Goal: Task Accomplishment & Management: Manage account settings

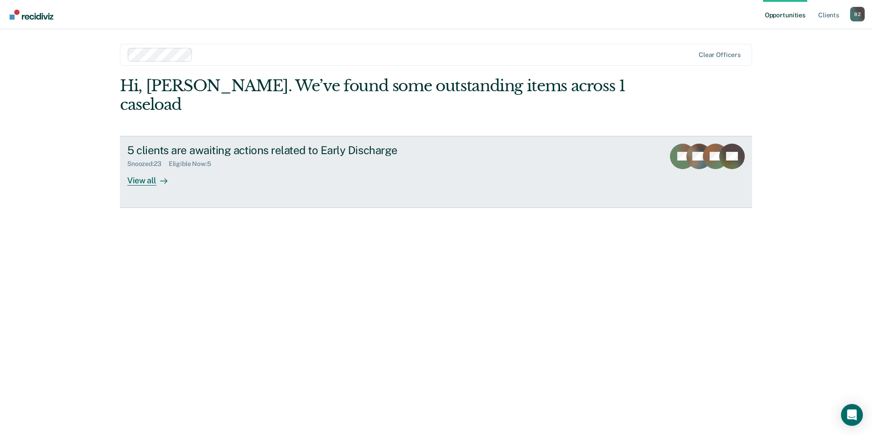
click at [143, 168] on div "View all" at bounding box center [152, 177] width 51 height 18
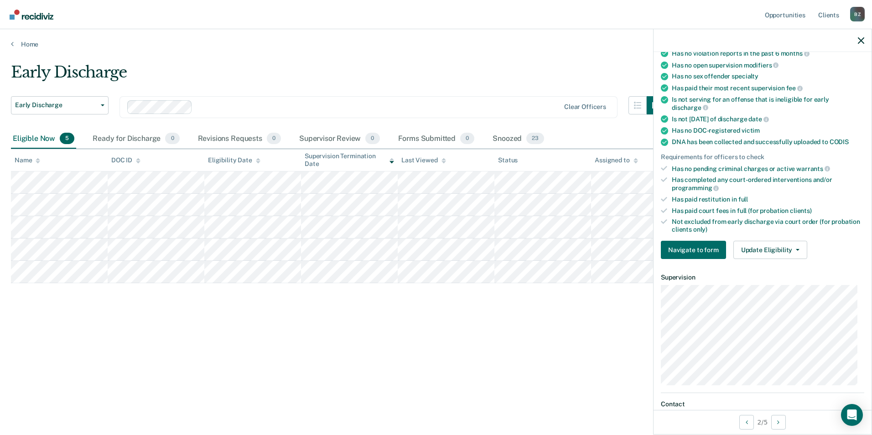
scroll to position [182, 0]
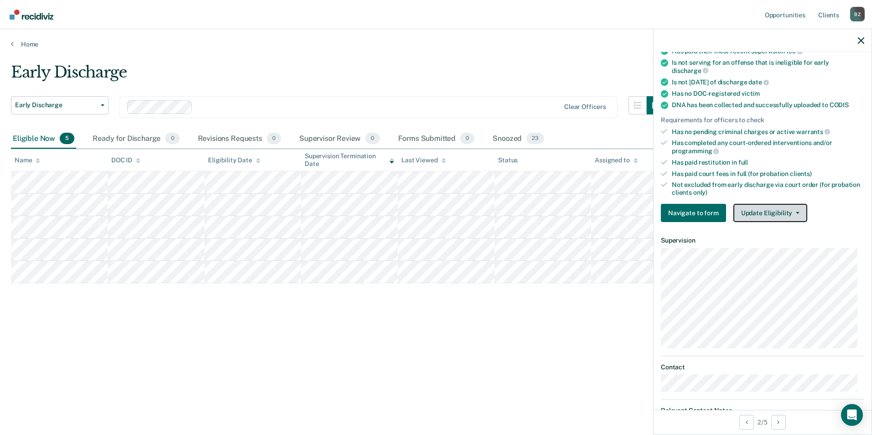
click at [750, 209] on button "Update Eligibility" at bounding box center [770, 213] width 74 height 18
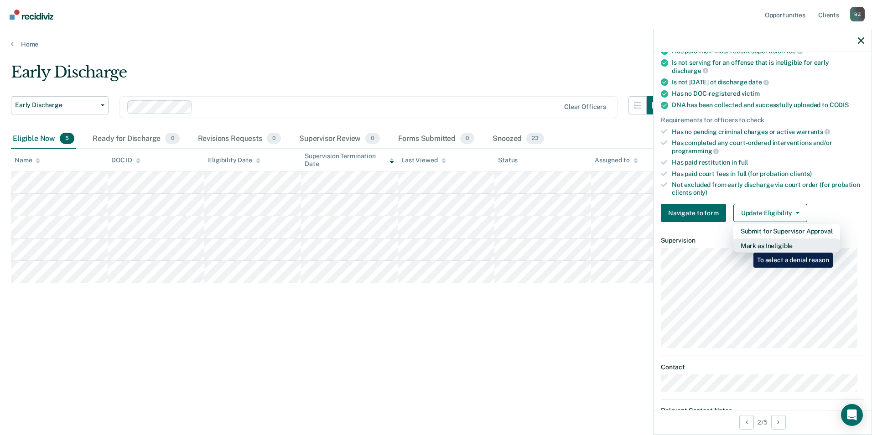
click at [747, 246] on button "Mark as Ineligible" at bounding box center [786, 246] width 107 height 15
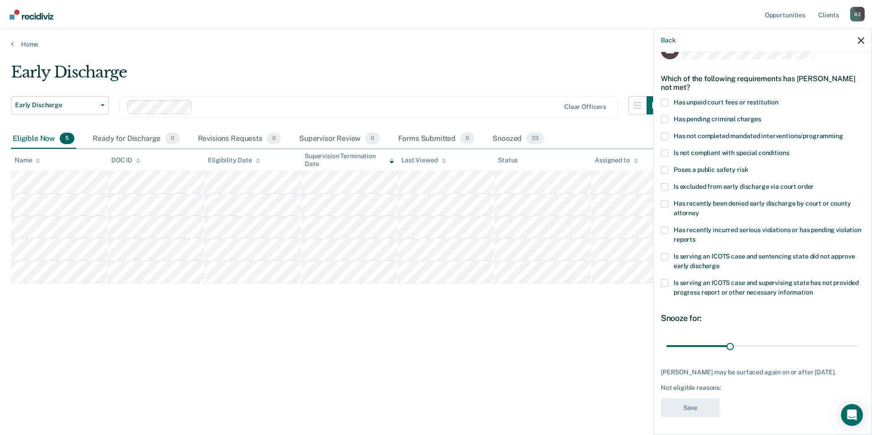
click at [665, 153] on span at bounding box center [664, 153] width 7 height 7
click at [789, 150] on input "Is not compliant with special conditions" at bounding box center [789, 150] width 0 height 0
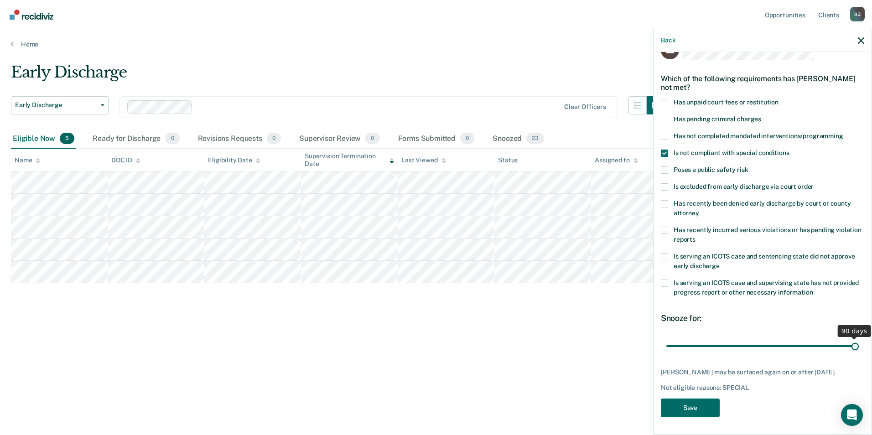
drag, startPoint x: 727, startPoint y: 343, endPoint x: 856, endPoint y: 348, distance: 128.2
type input "90"
click at [856, 348] on input "range" at bounding box center [762, 346] width 192 height 16
click at [703, 415] on button "Save" at bounding box center [690, 408] width 59 height 19
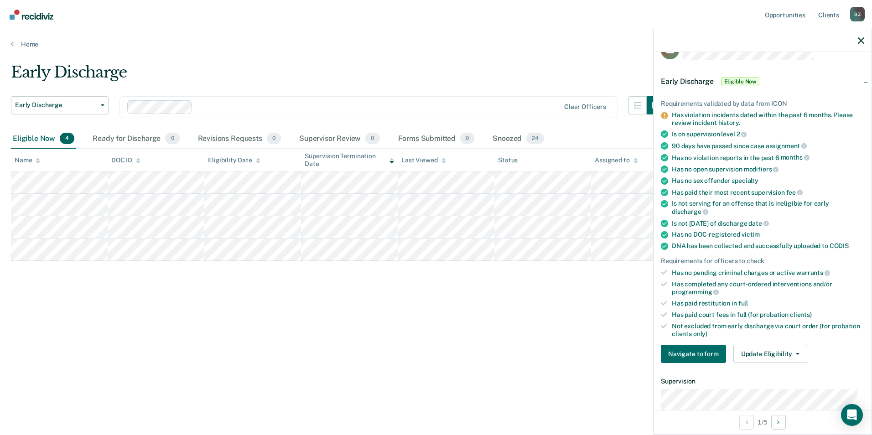
click at [309, 77] on div "Early Discharge" at bounding box center [338, 76] width 654 height 26
click at [860, 41] on icon "button" at bounding box center [861, 40] width 6 height 6
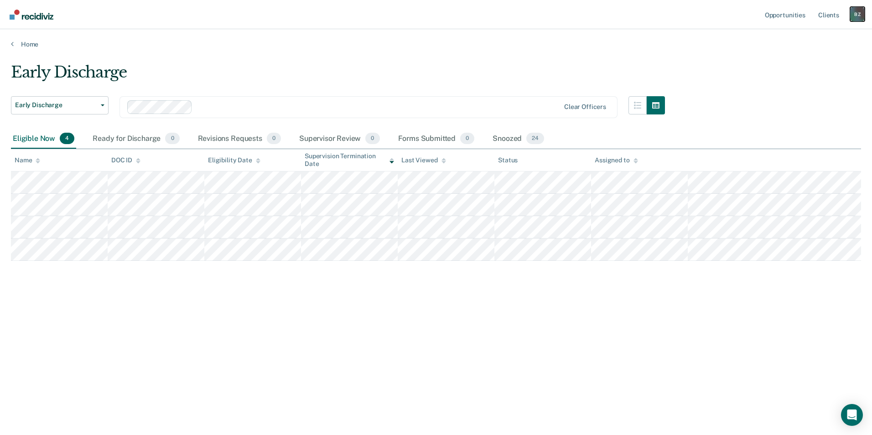
click at [856, 8] on div "B Z" at bounding box center [857, 14] width 15 height 15
click at [806, 56] on link "Log Out" at bounding box center [820, 60] width 73 height 8
